Goal: Task Accomplishment & Management: Use online tool/utility

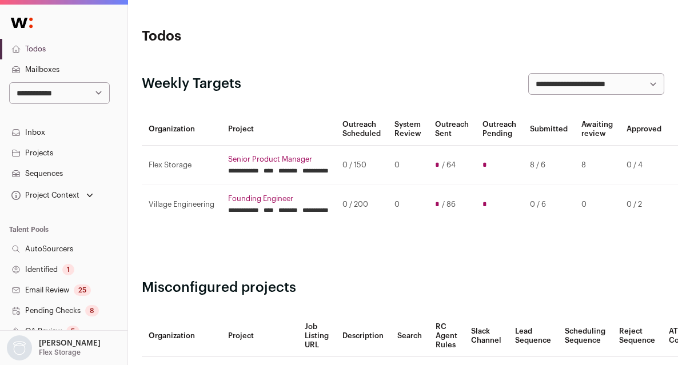
scroll to position [58, 0]
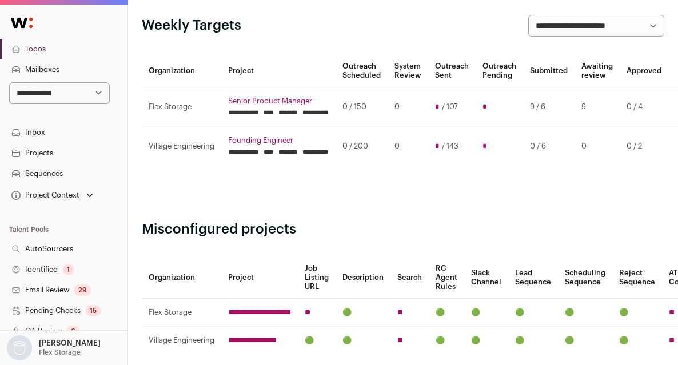
scroll to position [58, 0]
click at [369, 18] on div "**********" at bounding box center [403, 26] width 522 height 22
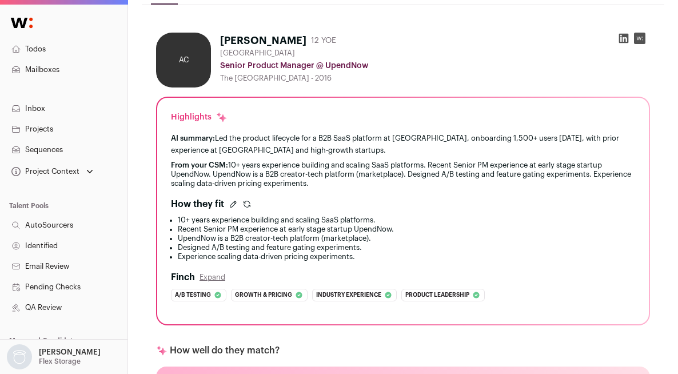
scroll to position [221, 0]
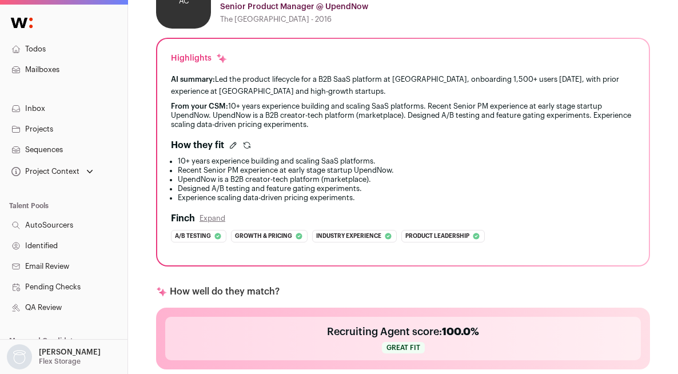
click at [249, 175] on li "Recent Senior PM experience at early stage startup UpendNow." at bounding box center [406, 170] width 457 height 9
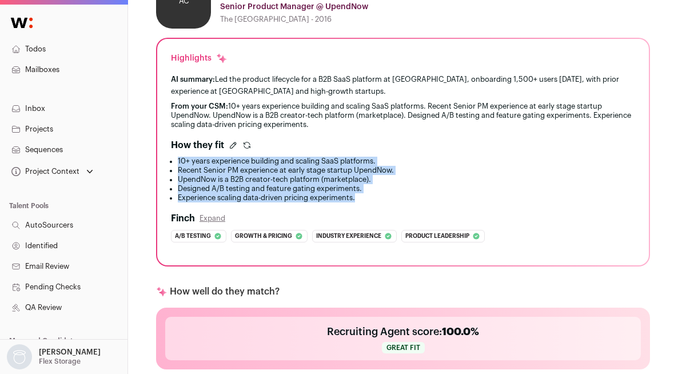
drag, startPoint x: 363, startPoint y: 221, endPoint x: 169, endPoint y: 185, distance: 197.7
click at [169, 185] on div "Highlights AI summary: Led the product lifecycle for a B2B SaaS platform at [GE…" at bounding box center [403, 152] width 492 height 226
copy ul "10+ years experience building and scaling SaaS platforms. Recent Senior PM expe…"
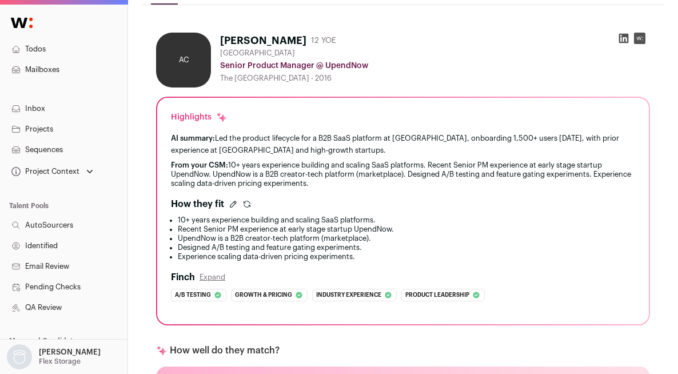
click at [394, 156] on div "AI summary: Led the product lifecycle for a B2B SaaS platform at [GEOGRAPHIC_DA…" at bounding box center [403, 144] width 464 height 24
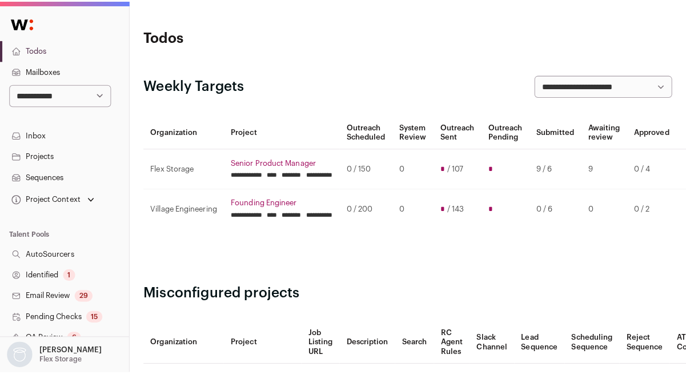
scroll to position [13, 0]
